Goal: Information Seeking & Learning: Learn about a topic

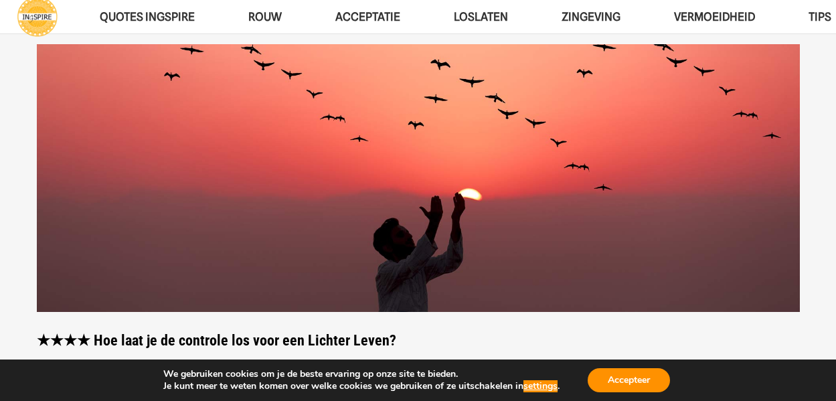
scroll to position [201, 0]
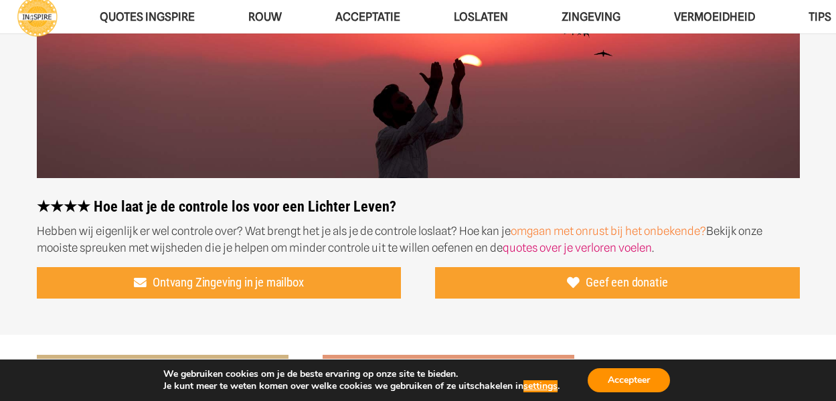
click at [607, 230] on link "omgaan met onrust bij het onbekende?" at bounding box center [607, 230] width 195 height 13
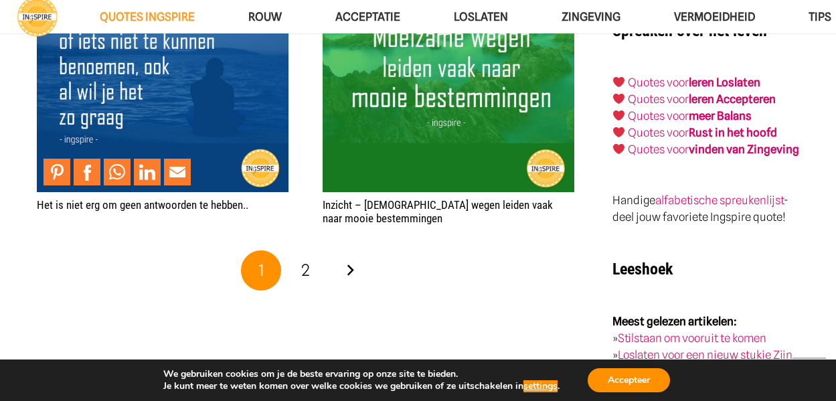
scroll to position [2409, 0]
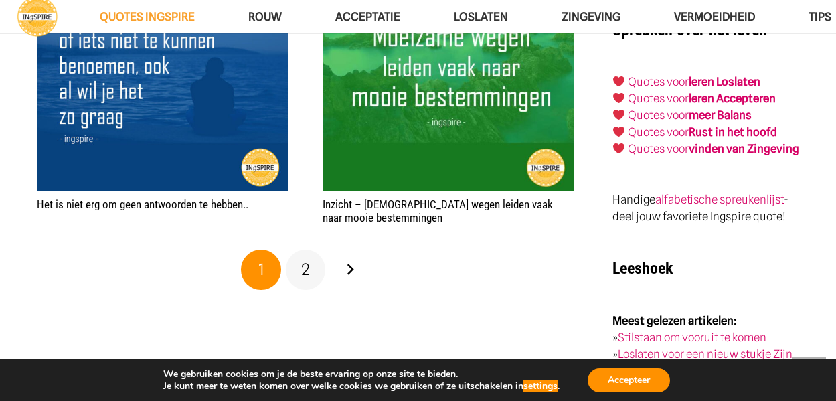
click at [302, 267] on span "2" at bounding box center [305, 269] width 9 height 19
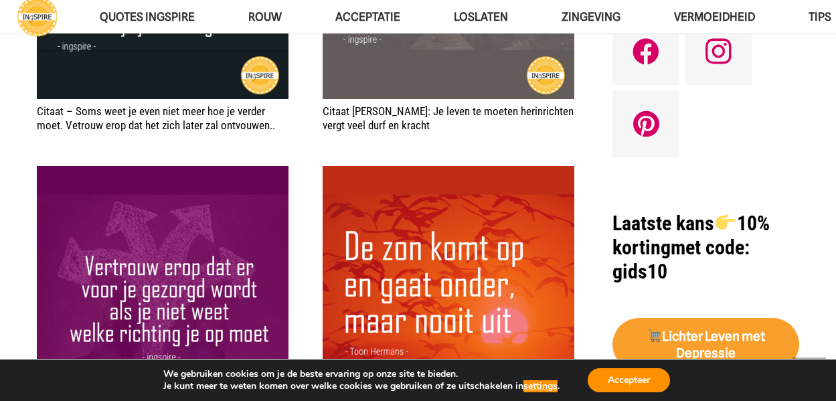
scroll to position [1204, 0]
